Goal: Transaction & Acquisition: Purchase product/service

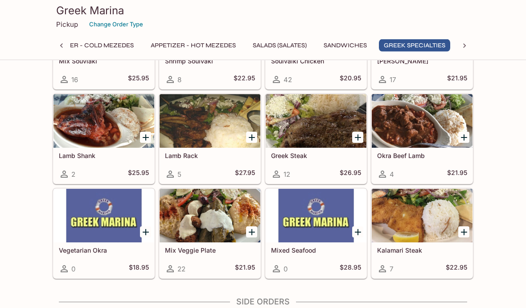
scroll to position [983, 0]
click at [173, 219] on div at bounding box center [210, 216] width 101 height 54
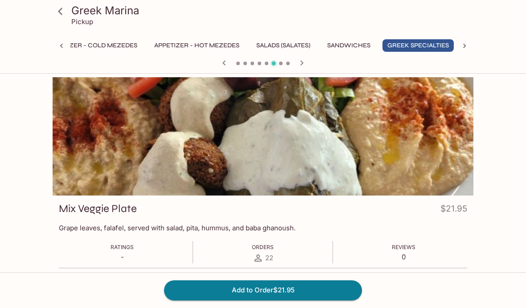
scroll to position [0, 35]
click at [405, 45] on button "Greek Specialties" at bounding box center [414, 45] width 71 height 12
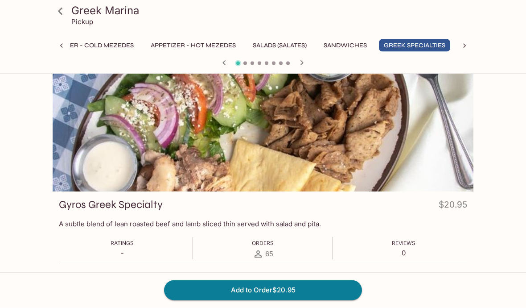
scroll to position [0, 0]
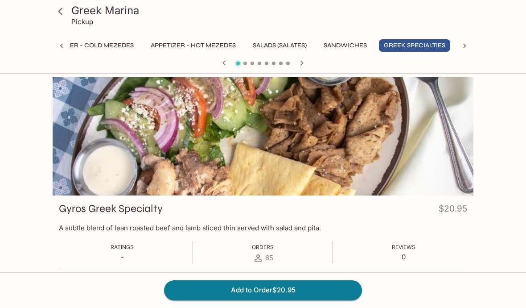
click at [297, 64] on icon "button" at bounding box center [302, 63] width 11 height 11
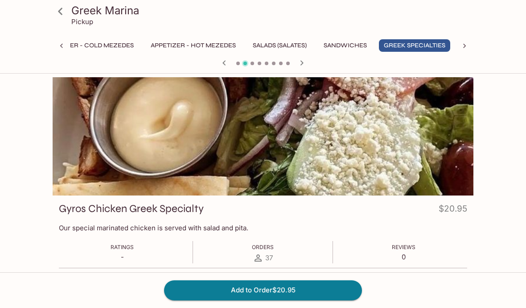
click at [301, 61] on icon "button" at bounding box center [302, 62] width 3 height 5
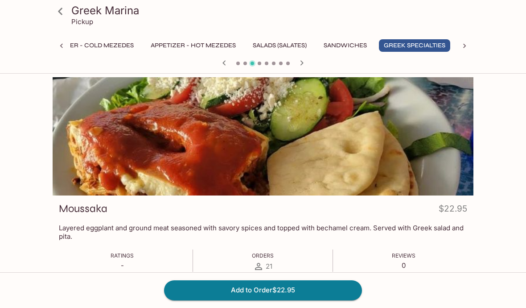
click at [304, 62] on icon "button" at bounding box center [302, 63] width 11 height 11
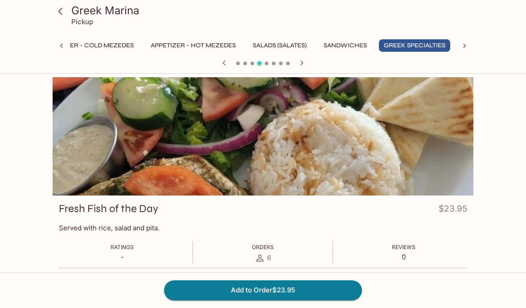
click at [302, 63] on icon "button" at bounding box center [302, 63] width 11 height 11
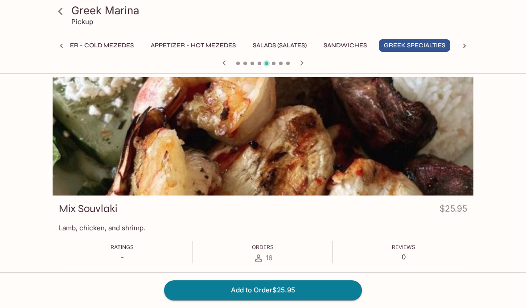
click at [302, 57] on button "button" at bounding box center [302, 63] width 12 height 12
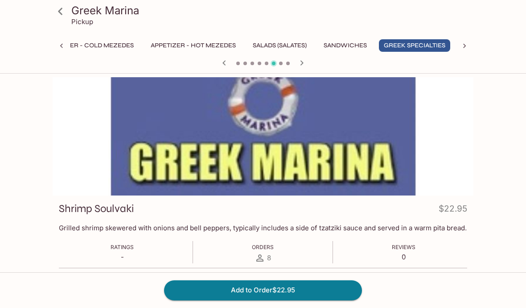
click at [305, 62] on icon "button" at bounding box center [302, 63] width 11 height 11
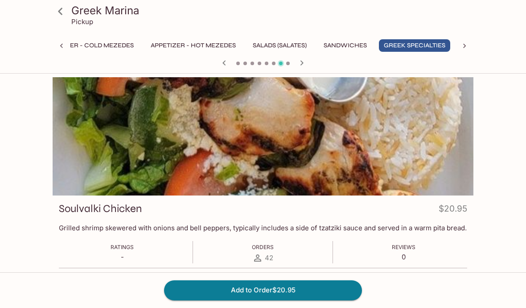
click at [298, 59] on icon "button" at bounding box center [302, 63] width 11 height 11
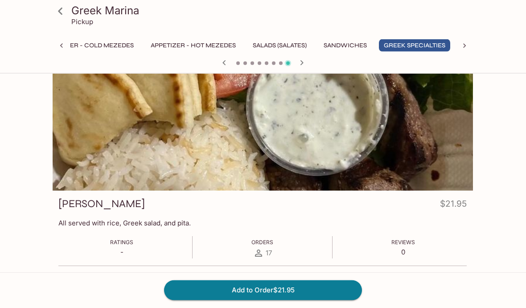
scroll to position [6, 0]
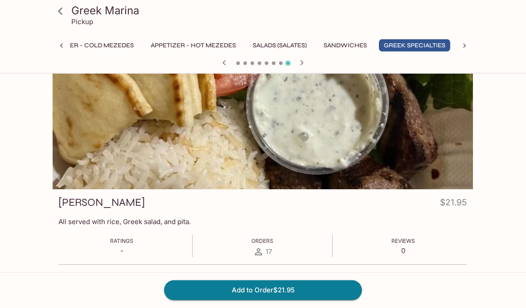
click at [155, 130] on div at bounding box center [262, 130] width 421 height 118
click at [303, 61] on icon "button" at bounding box center [302, 63] width 11 height 11
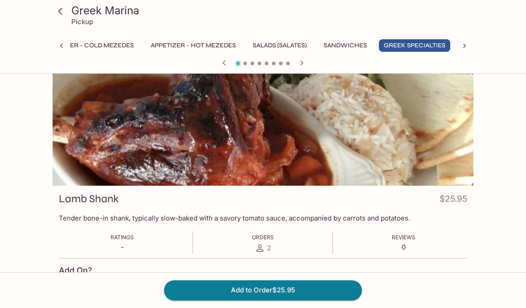
scroll to position [0, 0]
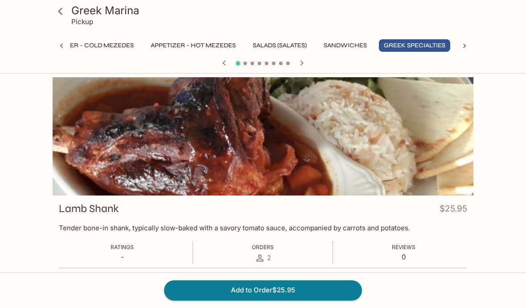
click at [61, 12] on icon at bounding box center [61, 12] width 16 height 16
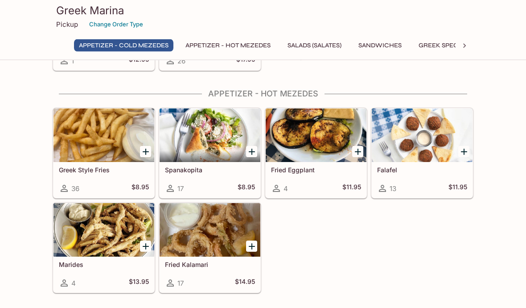
scroll to position [215, 0]
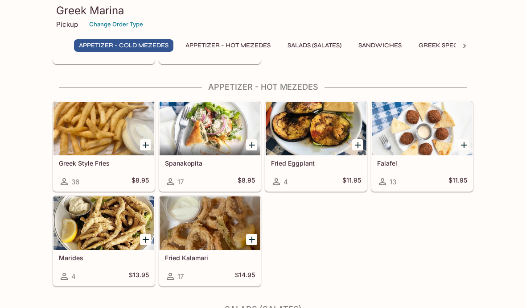
click at [151, 191] on link "Greek Style Fries 36 $8.95" at bounding box center [104, 146] width 102 height 90
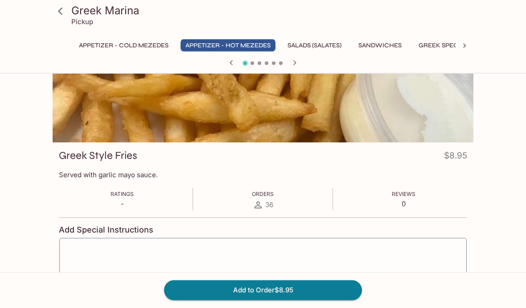
scroll to position [54, 0]
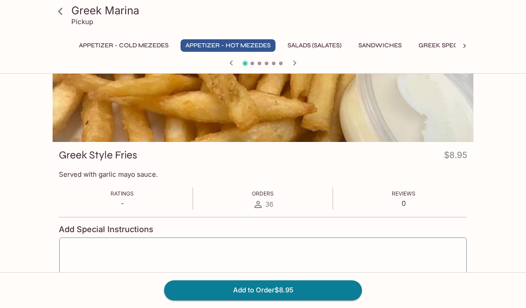
click at [61, 16] on icon at bounding box center [61, 12] width 16 height 16
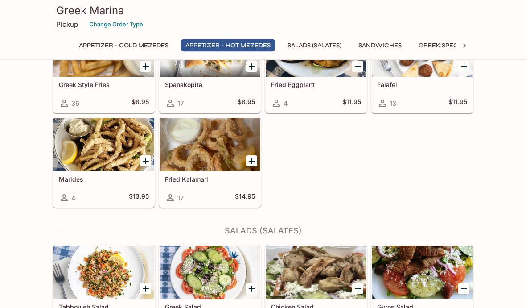
scroll to position [294, 0]
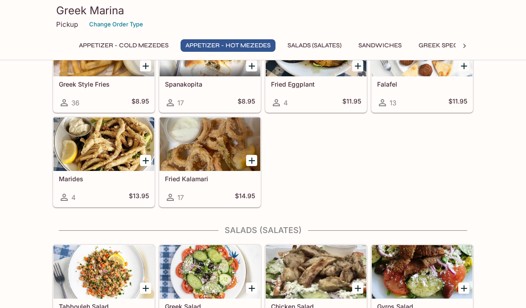
click at [110, 273] on div at bounding box center [104, 272] width 101 height 54
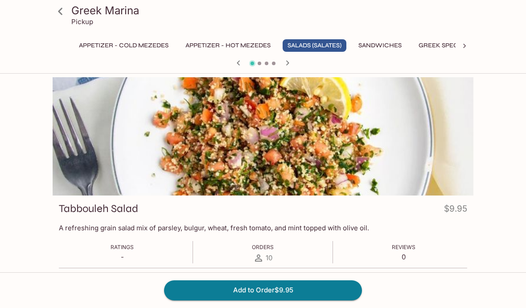
click at [84, 13] on h3 "Greek Marina" at bounding box center [270, 11] width 399 height 14
click at [70, 13] on link at bounding box center [60, 11] width 22 height 22
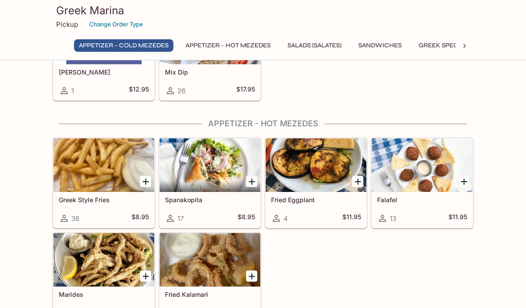
scroll to position [196, 0]
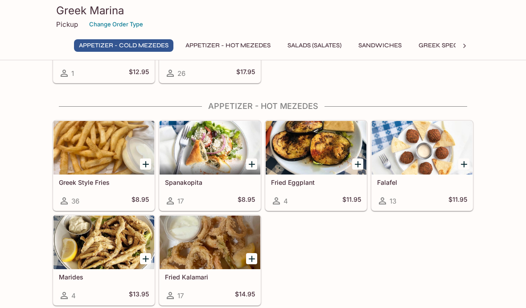
click at [142, 168] on icon "Add Greek Style Fries" at bounding box center [145, 164] width 11 height 11
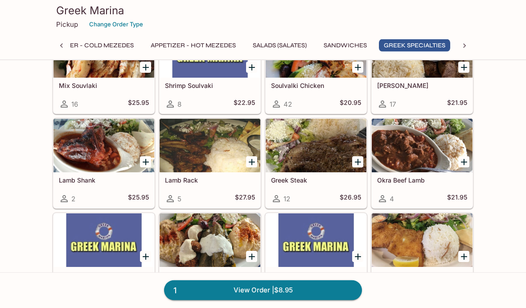
scroll to position [959, 0]
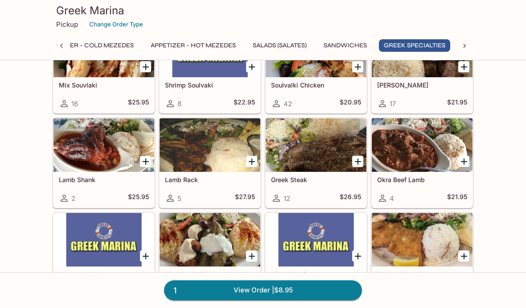
click at [177, 239] on div at bounding box center [210, 240] width 101 height 54
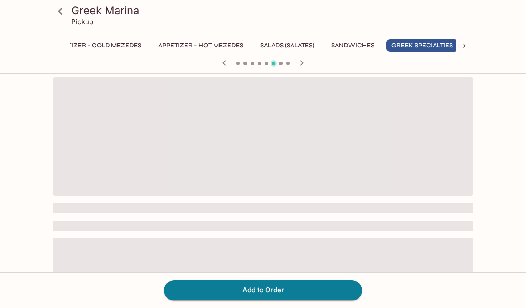
scroll to position [0, 35]
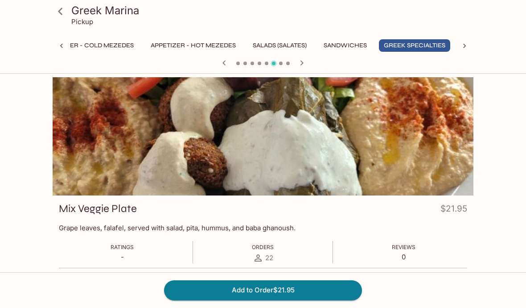
click at [59, 11] on icon at bounding box center [60, 11] width 4 height 7
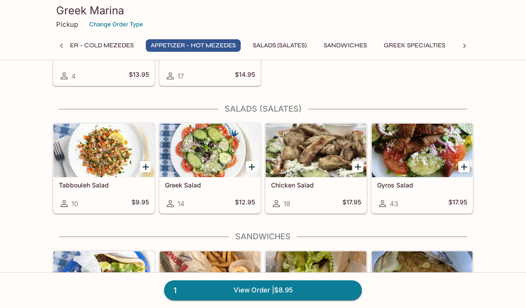
scroll to position [412, 0]
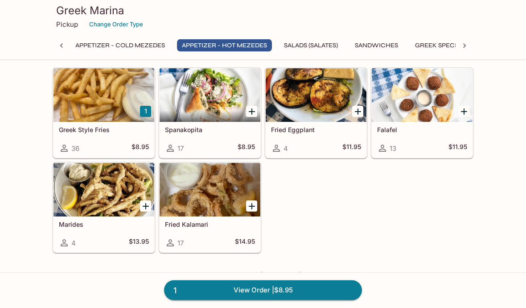
scroll to position [295, 0]
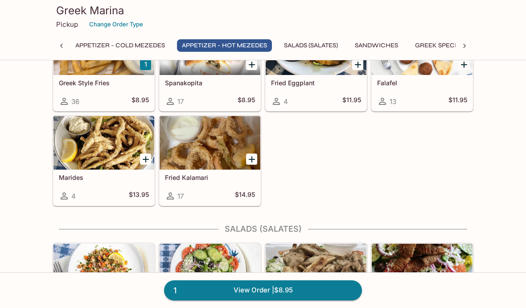
click at [110, 279] on div at bounding box center [104, 270] width 101 height 54
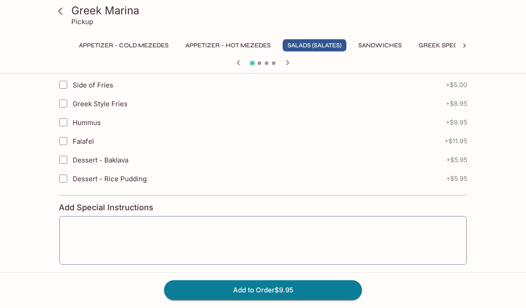
scroll to position [251, 0]
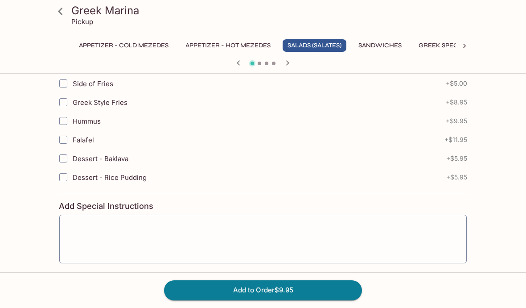
click at [64, 12] on icon at bounding box center [61, 12] width 16 height 16
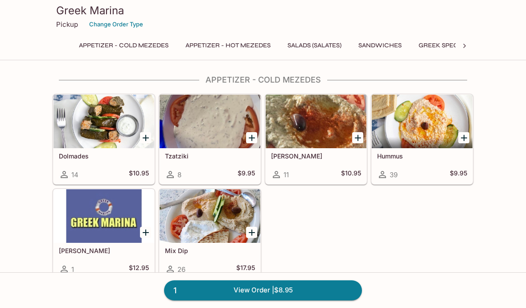
click at [174, 216] on div at bounding box center [210, 216] width 101 height 54
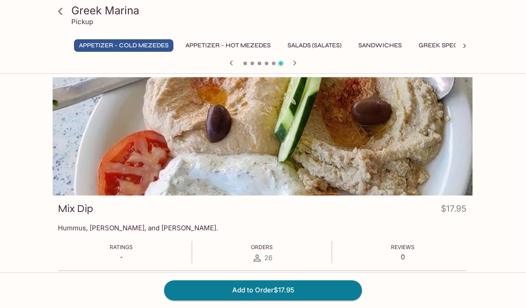
click at [235, 263] on div "Ratings - Orders 26 Reviews 0" at bounding box center [262, 252] width 408 height 22
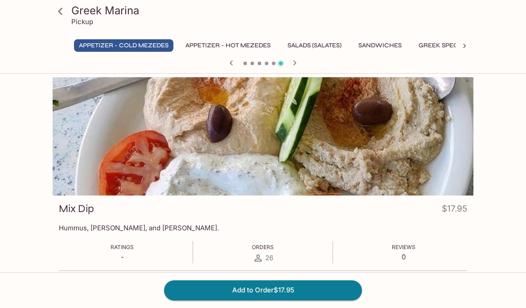
click at [202, 47] on button "Appetizer - Hot Mezedes" at bounding box center [228, 45] width 95 height 12
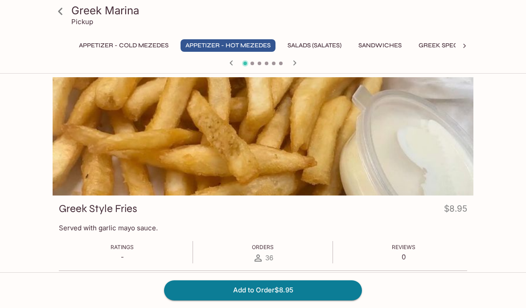
click at [142, 118] on div at bounding box center [263, 136] width 421 height 118
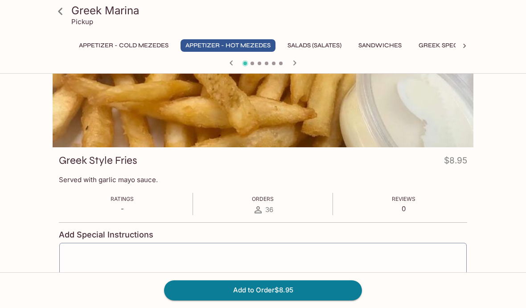
scroll to position [19, 0]
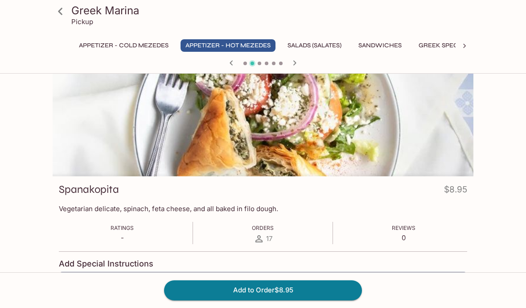
click at [137, 148] on div at bounding box center [263, 117] width 421 height 118
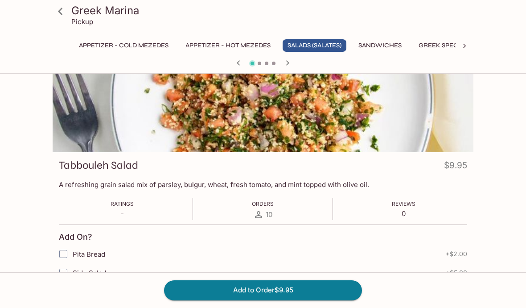
scroll to position [0, 0]
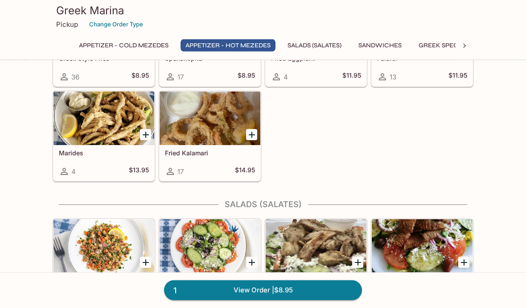
scroll to position [320, 0]
click at [390, 276] on div "Gyros Salad 43 $17.95" at bounding box center [422, 290] width 101 height 36
